Goal: Transaction & Acquisition: Purchase product/service

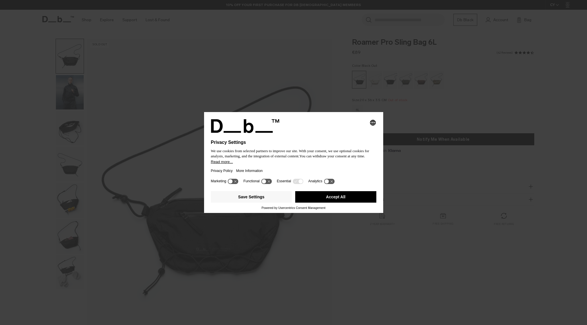
click at [334, 197] on button "Accept All" at bounding box center [335, 196] width 81 height 11
click at [332, 200] on button "Accept All" at bounding box center [335, 196] width 81 height 11
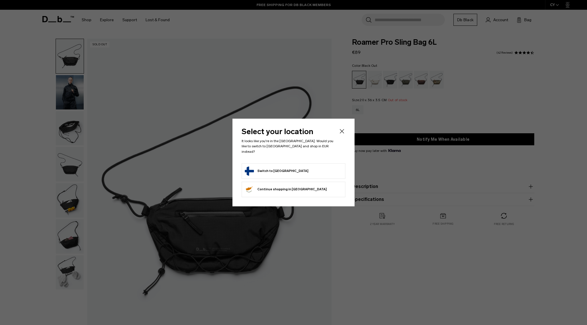
click at [289, 168] on form "Switch to [GEOGRAPHIC_DATA]" at bounding box center [293, 171] width 97 height 9
click at [271, 167] on button "Switch to [GEOGRAPHIC_DATA]" at bounding box center [277, 171] width 64 height 9
